Goal: Entertainment & Leisure: Consume media (video, audio)

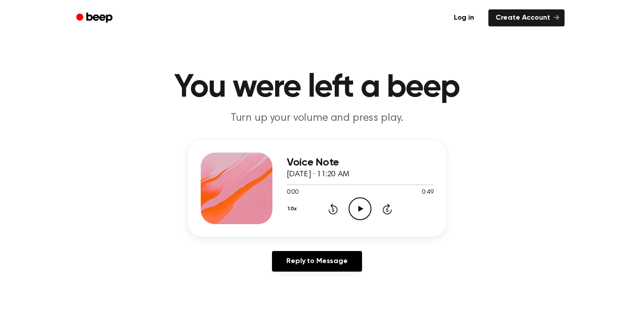
click at [365, 209] on icon "Play Audio" at bounding box center [360, 209] width 23 height 23
click at [353, 200] on circle at bounding box center [360, 209] width 22 height 22
click at [359, 200] on icon "Play Audio" at bounding box center [360, 209] width 23 height 23
click at [361, 206] on icon "Play Audio" at bounding box center [360, 209] width 23 height 23
click at [359, 212] on icon "Play Audio" at bounding box center [360, 209] width 23 height 23
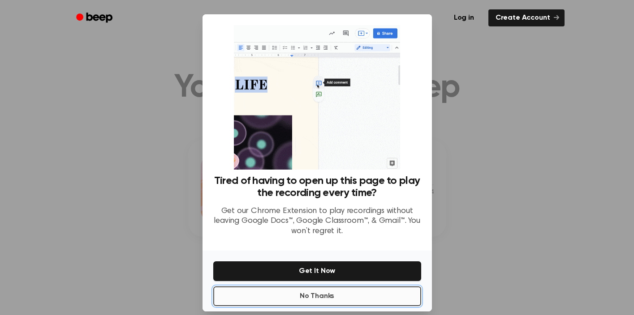
click at [350, 299] on button "No Thanks" at bounding box center [317, 297] width 208 height 20
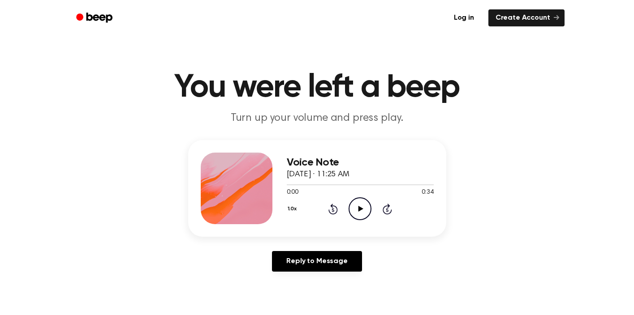
click at [358, 214] on icon "Play Audio" at bounding box center [360, 209] width 23 height 23
